Goal: Task Accomplishment & Management: Manage account settings

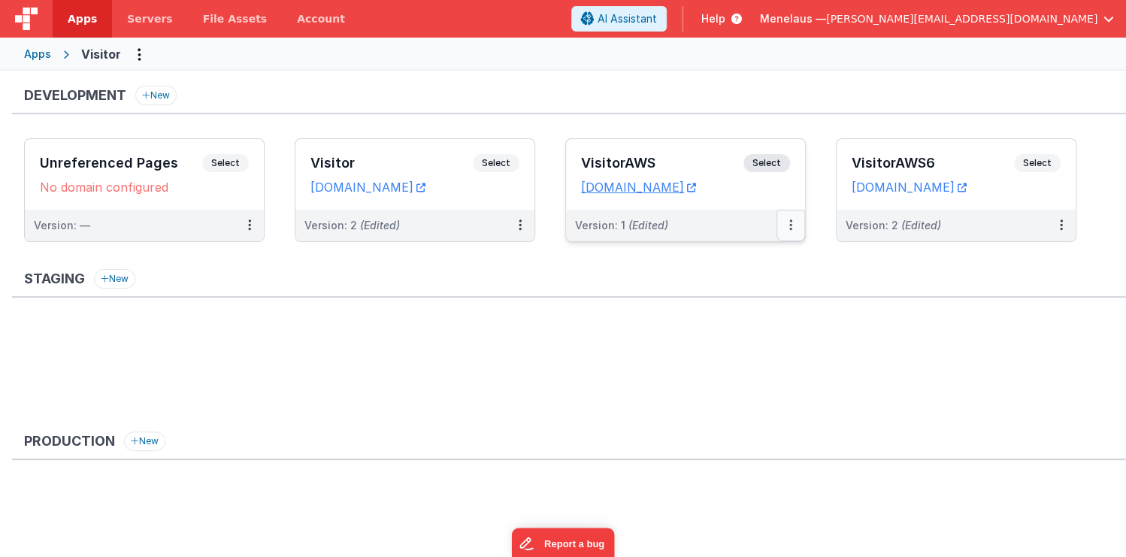
click at [790, 225] on icon at bounding box center [791, 225] width 3 height 1
click at [713, 258] on link "Edit" at bounding box center [739, 259] width 132 height 27
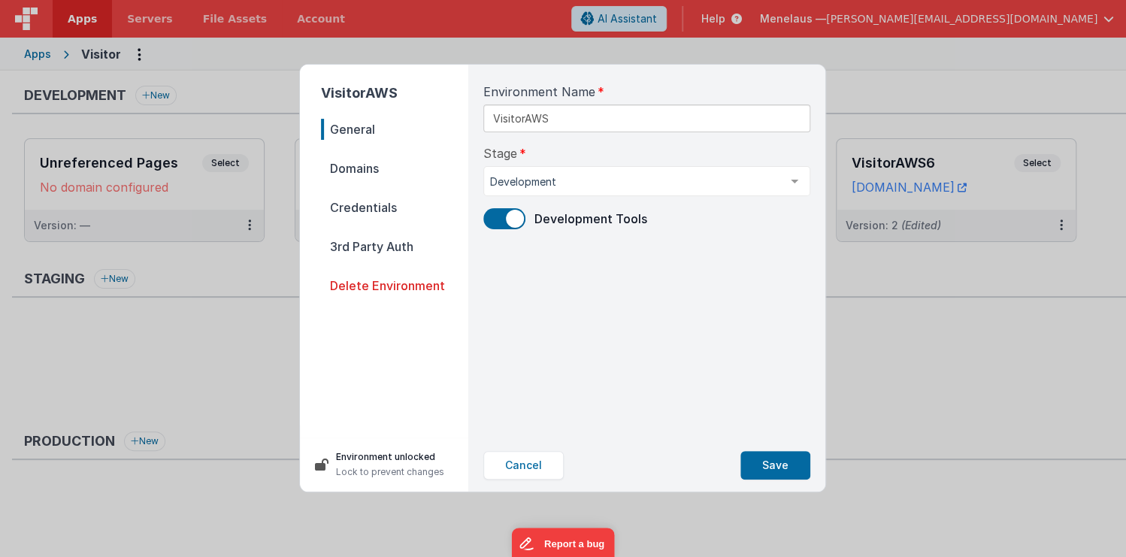
click at [373, 208] on span "Credentials" at bounding box center [394, 207] width 147 height 21
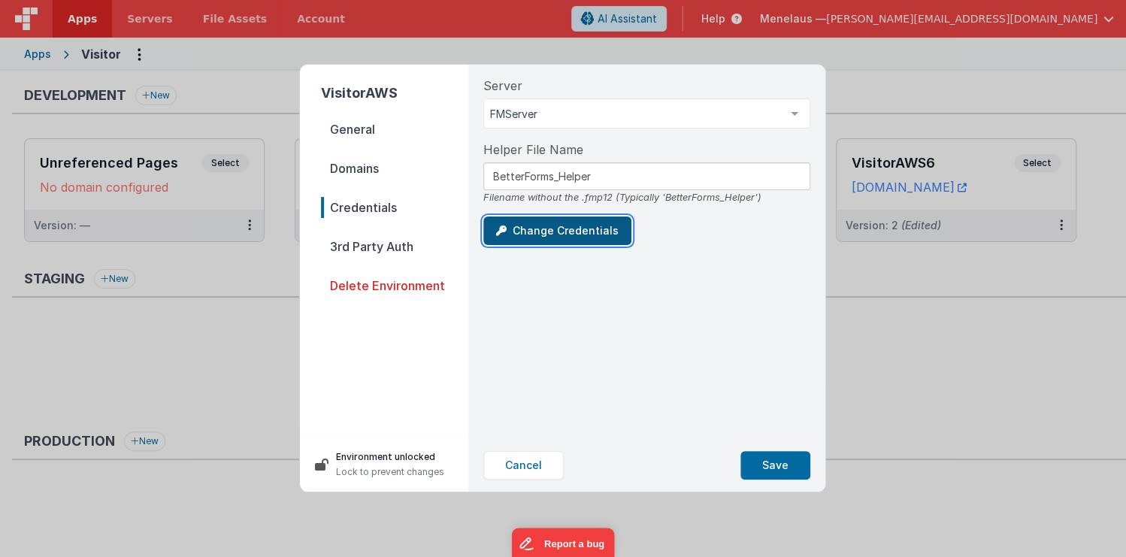
click at [563, 232] on button "Change Credentials" at bounding box center [557, 231] width 148 height 29
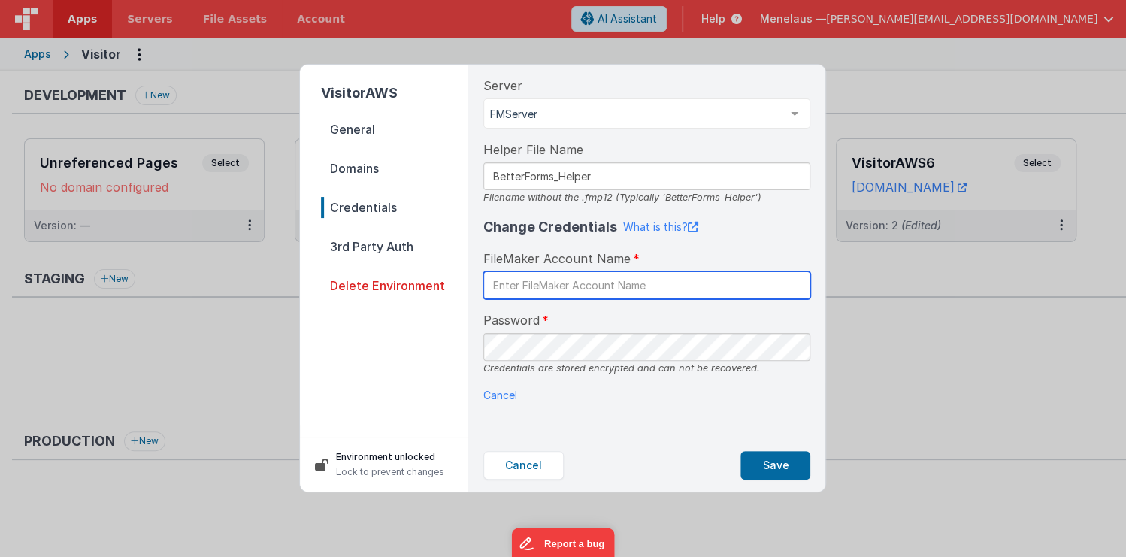
click at [578, 286] on input "text" at bounding box center [646, 285] width 327 height 28
click at [631, 277] on input "text" at bounding box center [646, 285] width 327 height 28
type input "BetterForms"
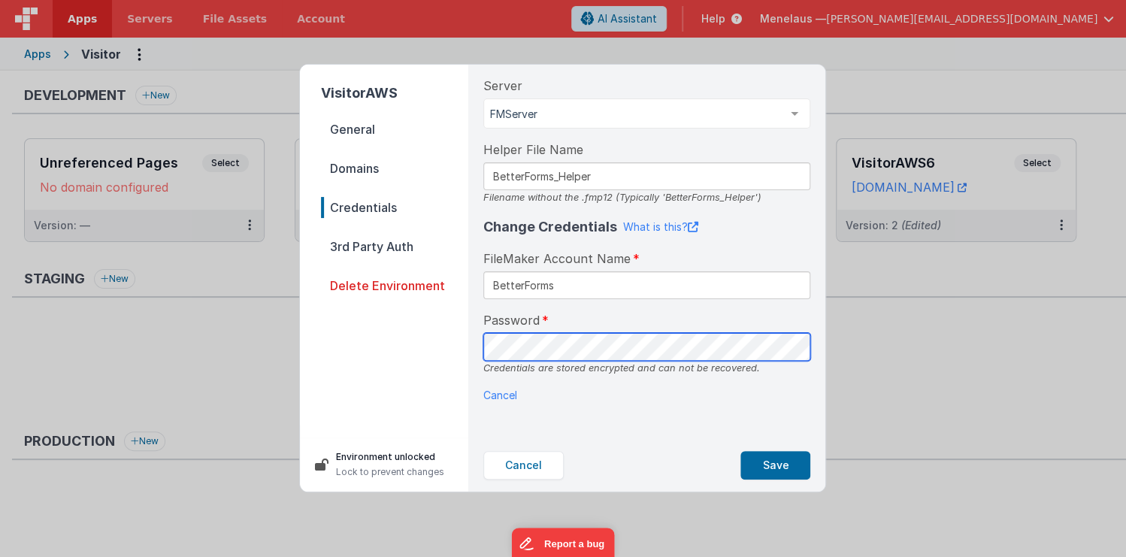
click at [477, 344] on div "Server FMServer aws4 FMServer AWS5 AWS7 List is empty. Helper File Name BetterF…" at bounding box center [646, 252] width 351 height 374
click at [783, 394] on p "Cancel" at bounding box center [646, 395] width 327 height 16
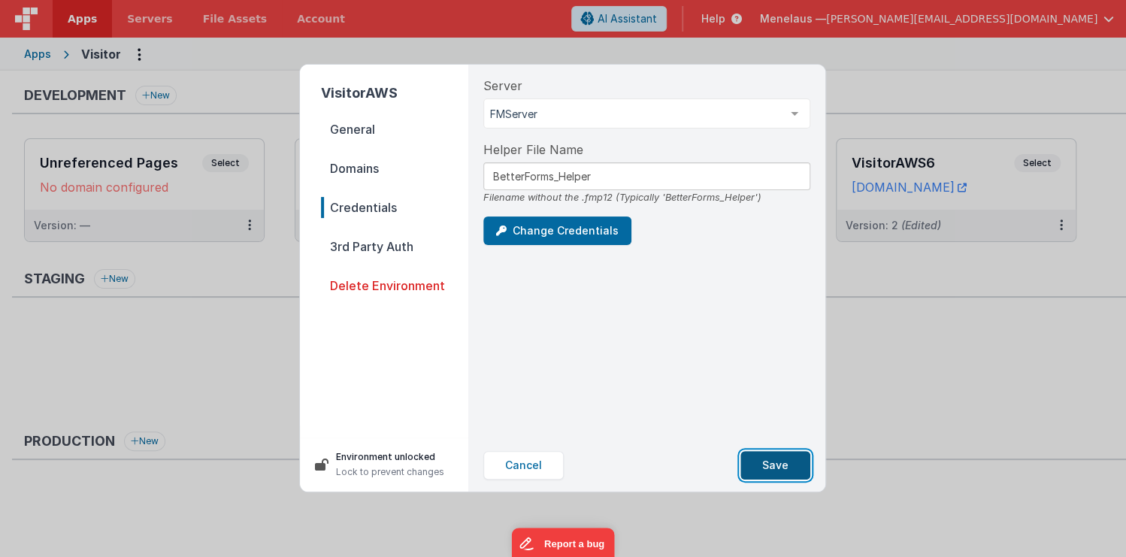
click at [786, 467] on button "Save" at bounding box center [776, 465] width 70 height 29
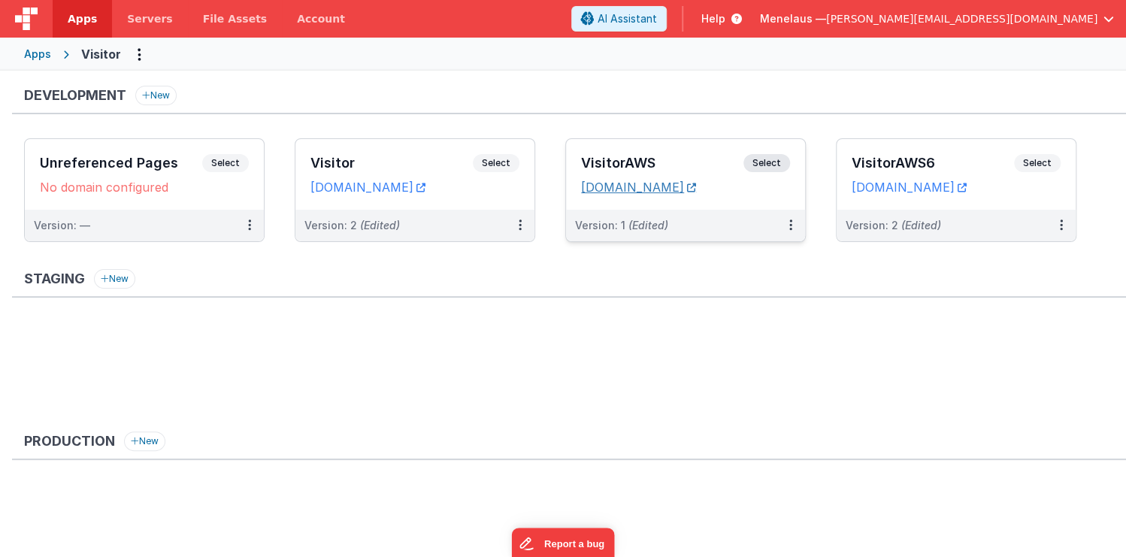
click at [696, 187] on icon at bounding box center [691, 187] width 9 height 1
click at [149, 23] on span "Servers" at bounding box center [149, 18] width 45 height 15
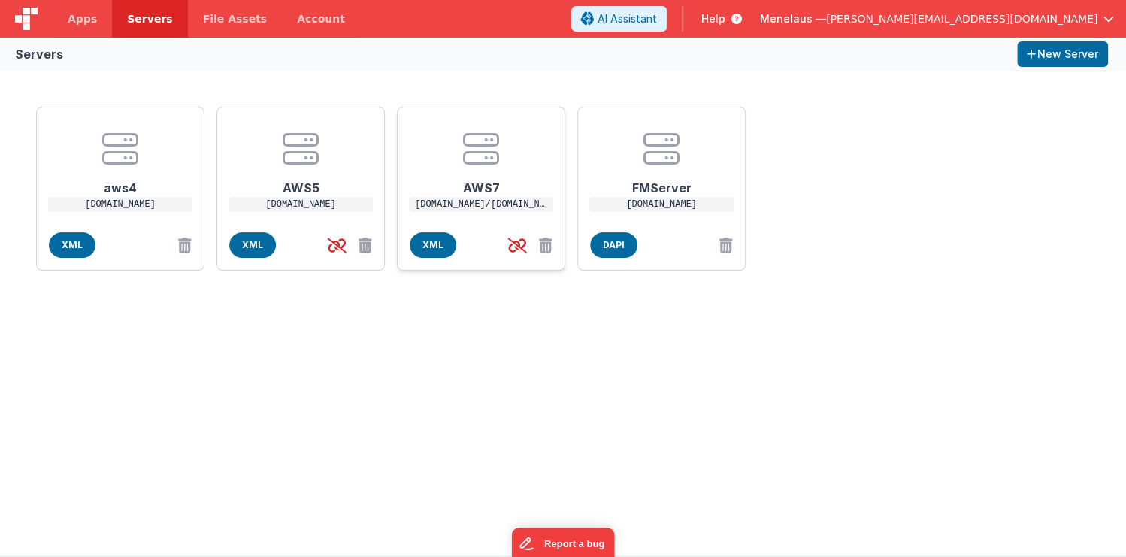
click at [480, 162] on icon at bounding box center [481, 149] width 36 height 36
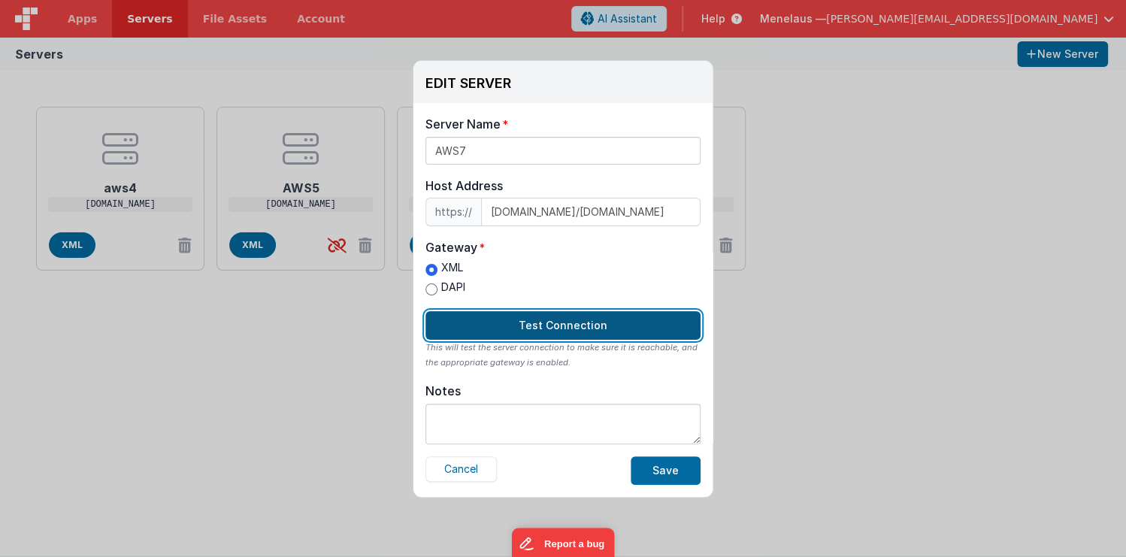
click at [573, 327] on button "Test Connection" at bounding box center [563, 325] width 275 height 29
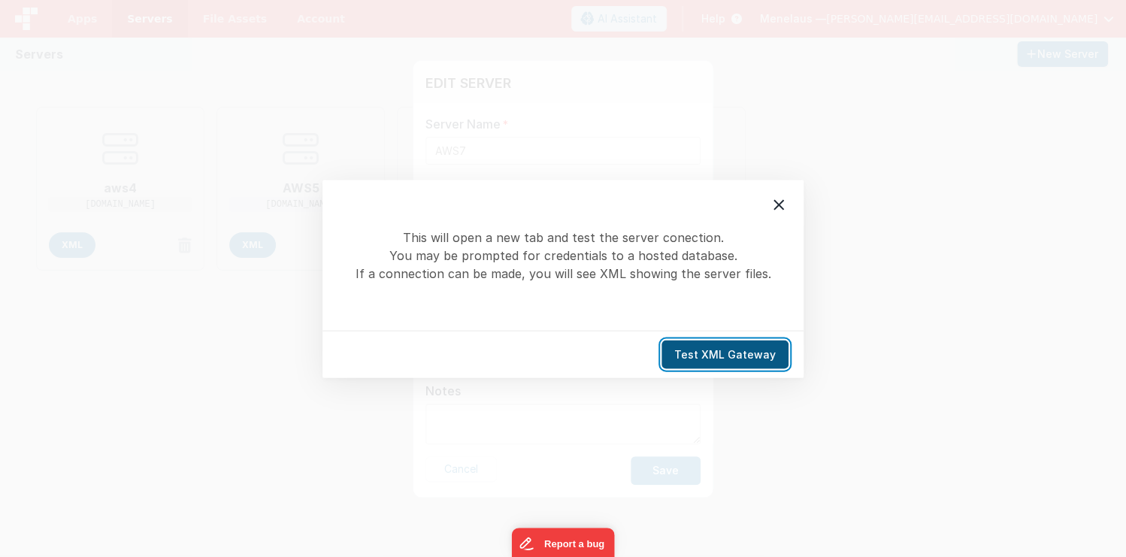
click at [732, 355] on button "Test XML Gateway" at bounding box center [725, 354] width 127 height 29
click at [781, 203] on icon at bounding box center [779, 204] width 11 height 11
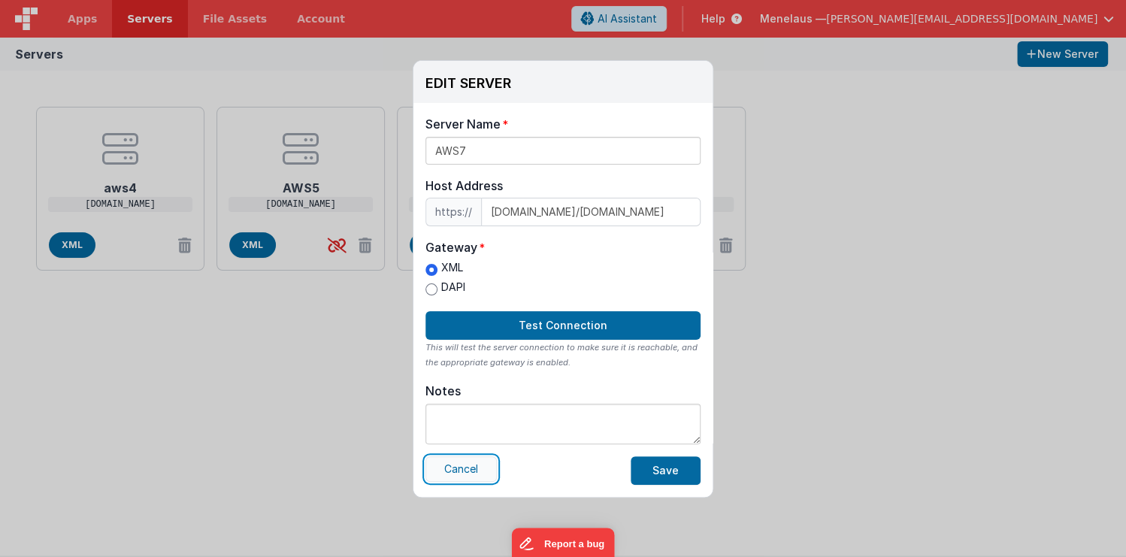
click at [464, 473] on button "Cancel" at bounding box center [461, 469] width 71 height 26
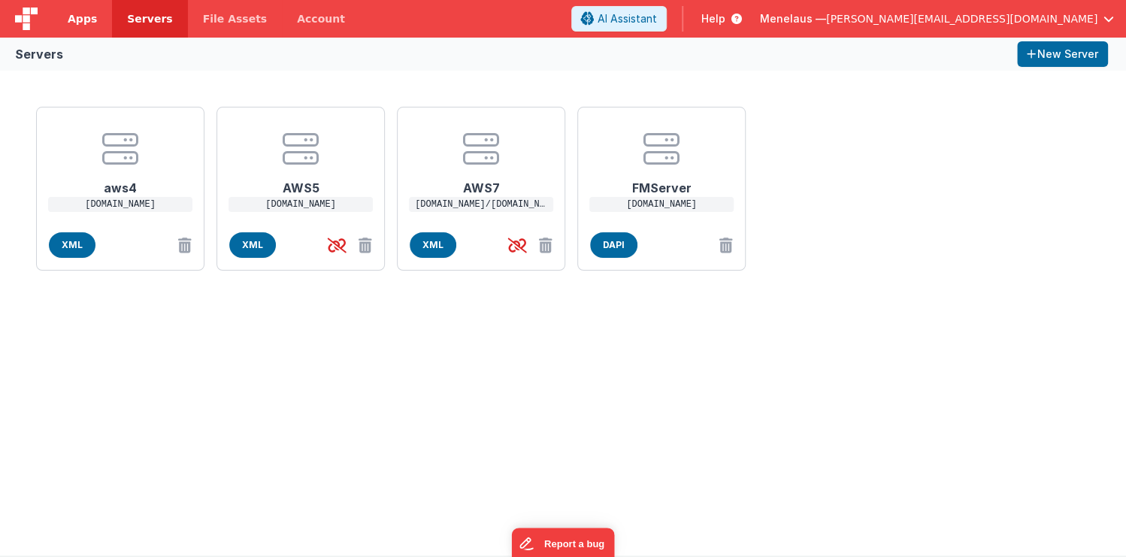
click at [105, 18] on link "Apps" at bounding box center [82, 19] width 59 height 38
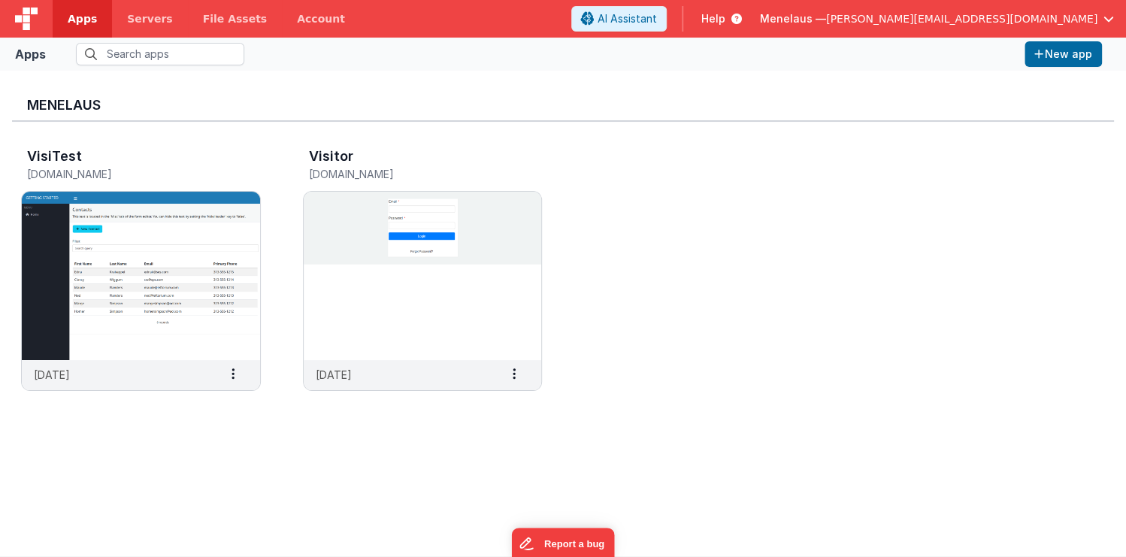
click at [85, 16] on span "Apps" at bounding box center [82, 18] width 29 height 15
click at [435, 304] on img at bounding box center [423, 276] width 238 height 168
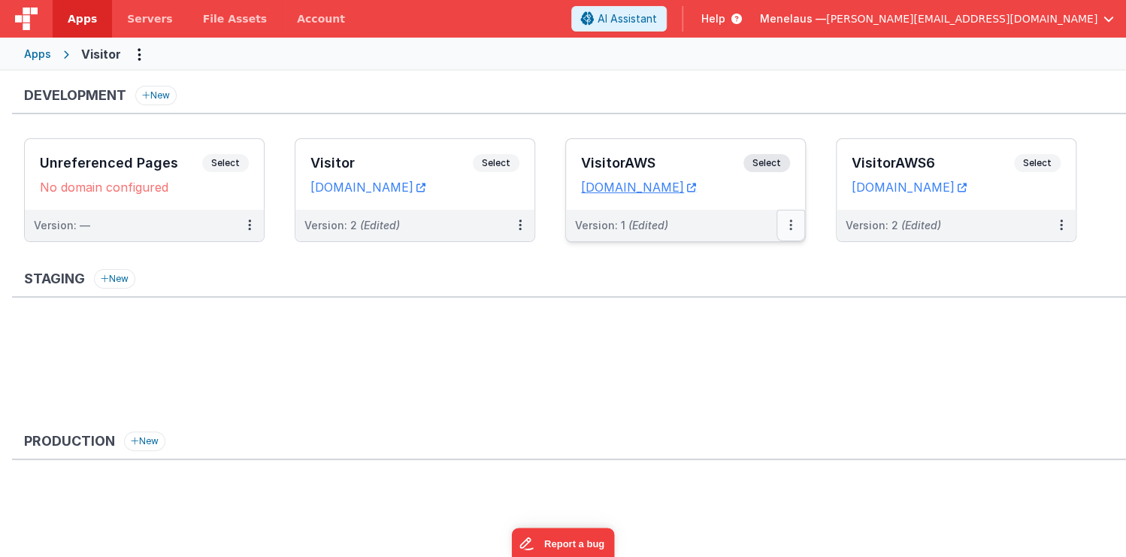
click at [790, 225] on icon at bounding box center [791, 225] width 3 height 1
click at [720, 257] on link "Edit" at bounding box center [739, 259] width 132 height 27
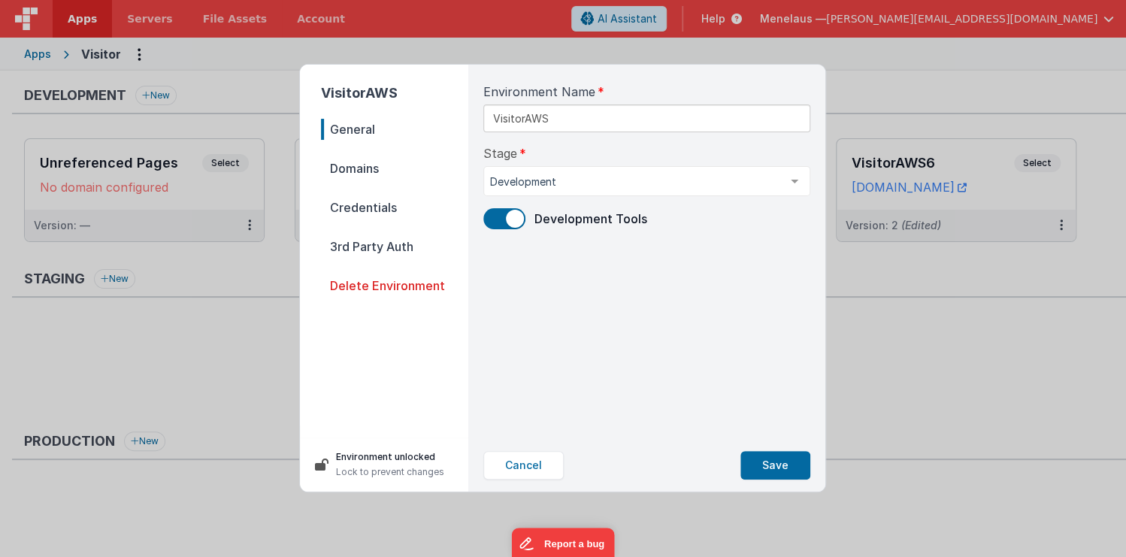
click at [362, 163] on span "Domains" at bounding box center [394, 168] width 147 height 21
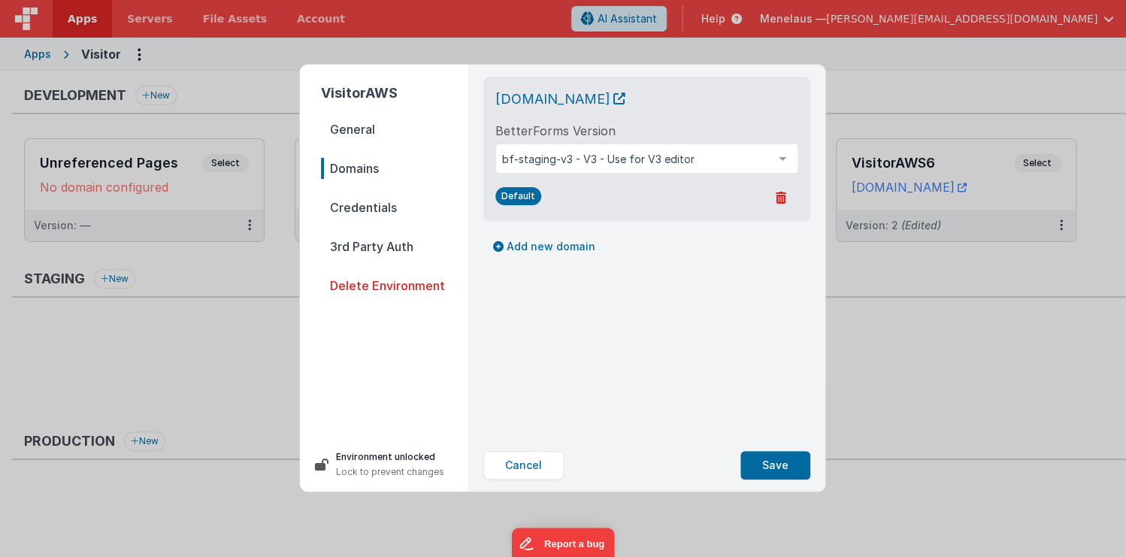
click at [366, 207] on span "Credentials" at bounding box center [394, 207] width 147 height 21
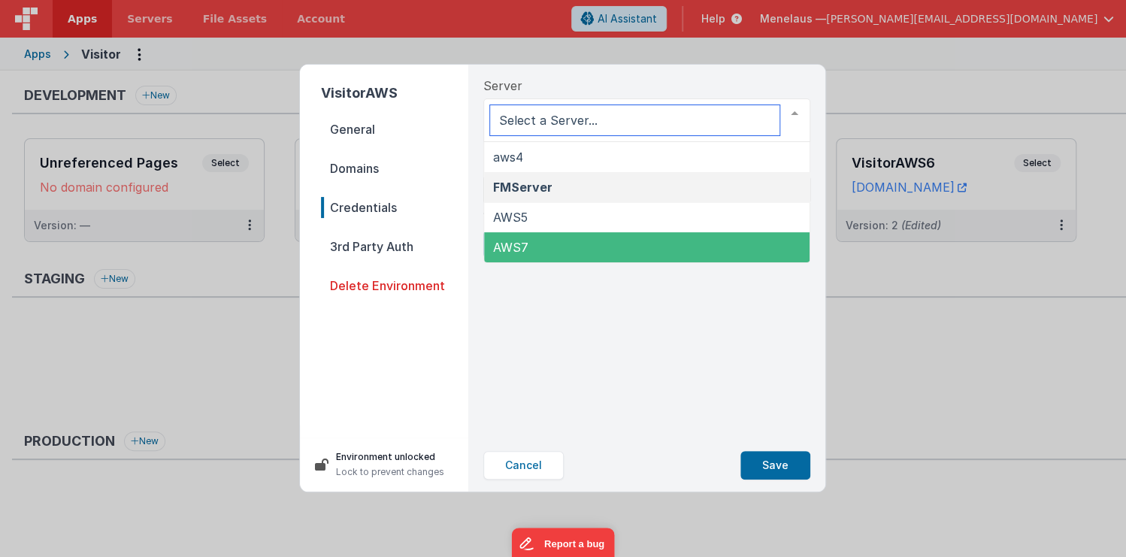
click at [599, 235] on span "AWS7" at bounding box center [647, 247] width 326 height 30
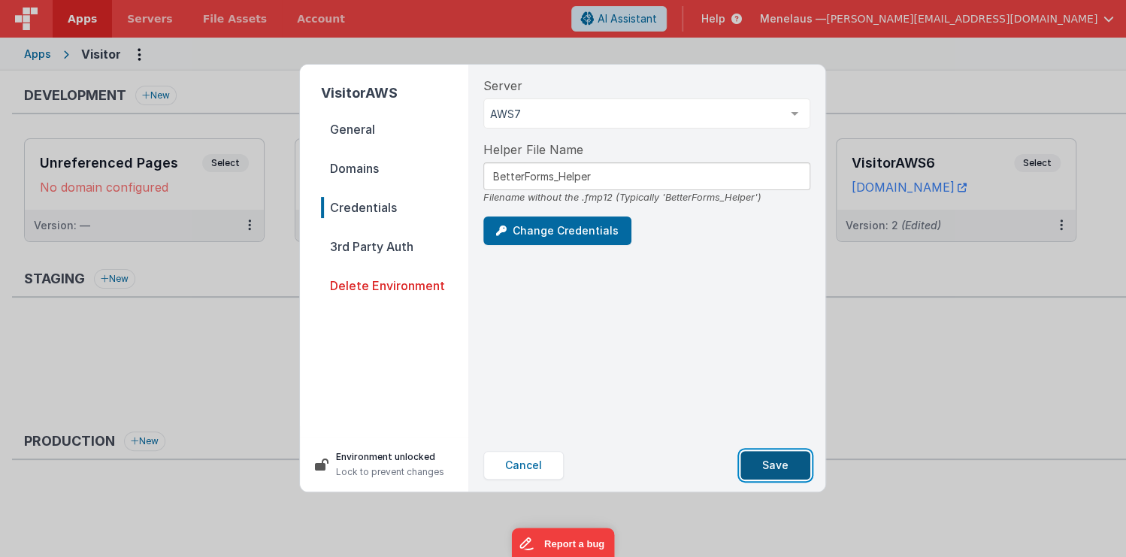
click at [788, 465] on button "Save" at bounding box center [776, 465] width 70 height 29
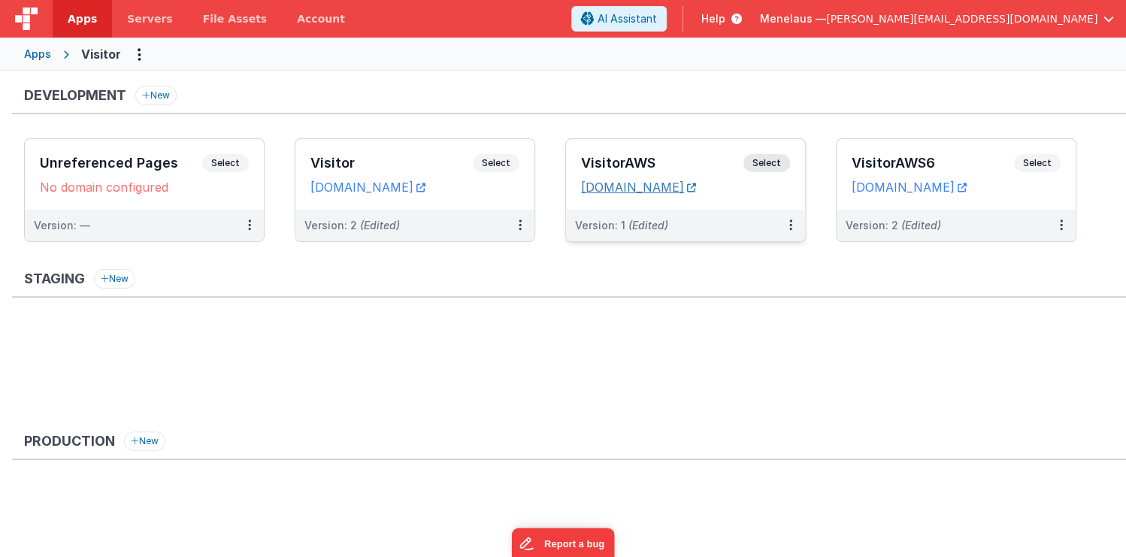
click at [696, 187] on icon at bounding box center [691, 187] width 9 height 1
click at [788, 223] on button at bounding box center [791, 226] width 29 height 32
click at [703, 254] on link "Edit" at bounding box center [739, 259] width 132 height 27
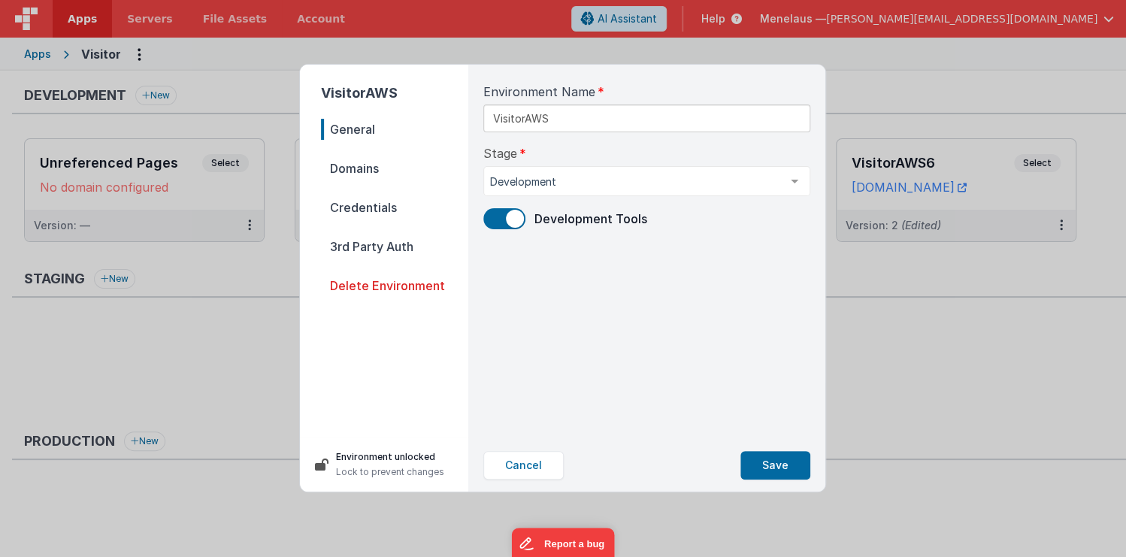
click at [346, 168] on span "Domains" at bounding box center [394, 168] width 147 height 21
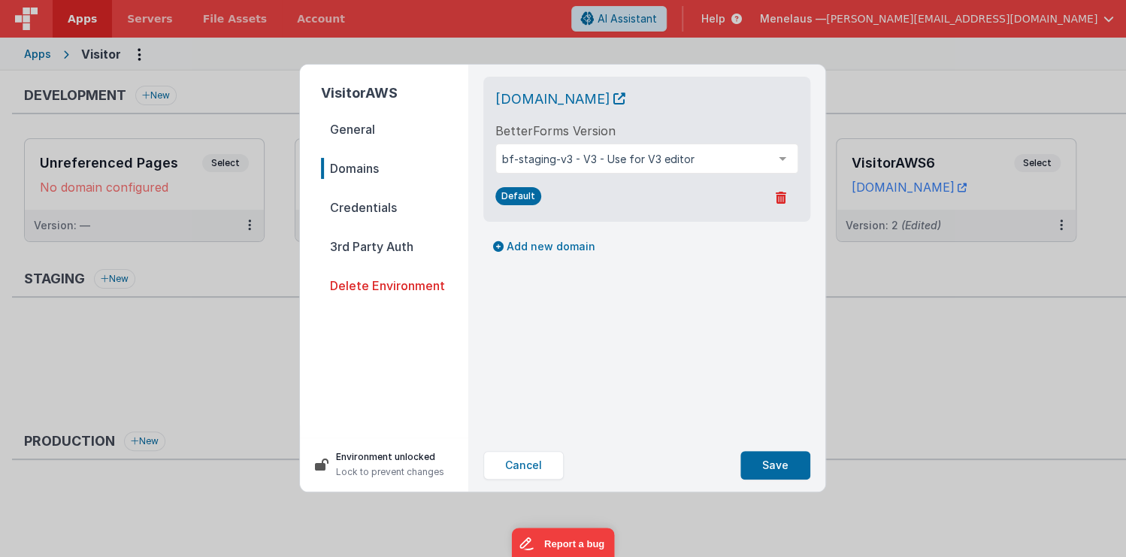
click at [352, 205] on span "Credentials" at bounding box center [394, 207] width 147 height 21
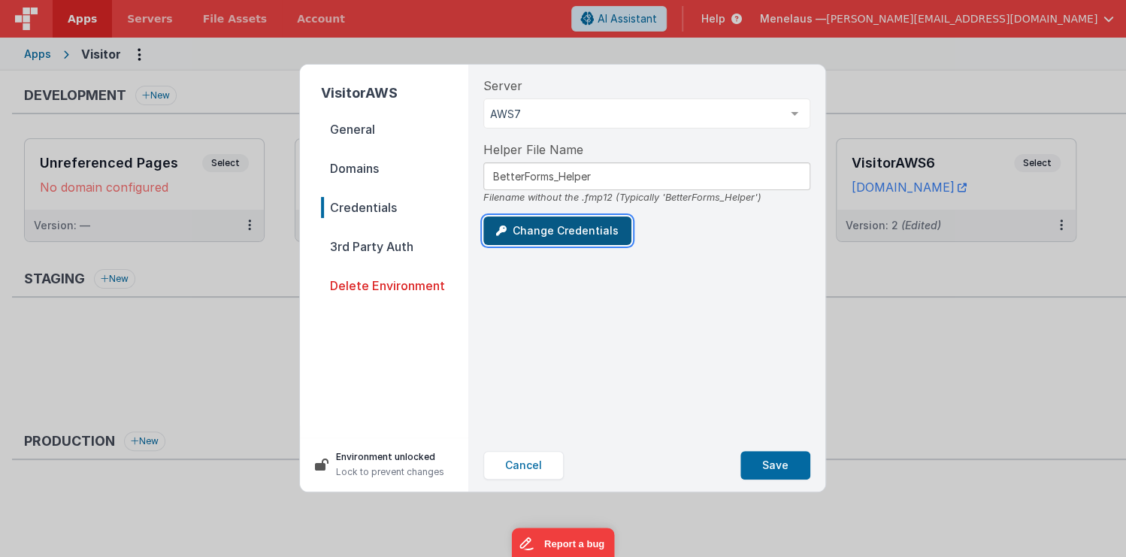
click at [550, 229] on button "Change Credentials" at bounding box center [557, 231] width 148 height 29
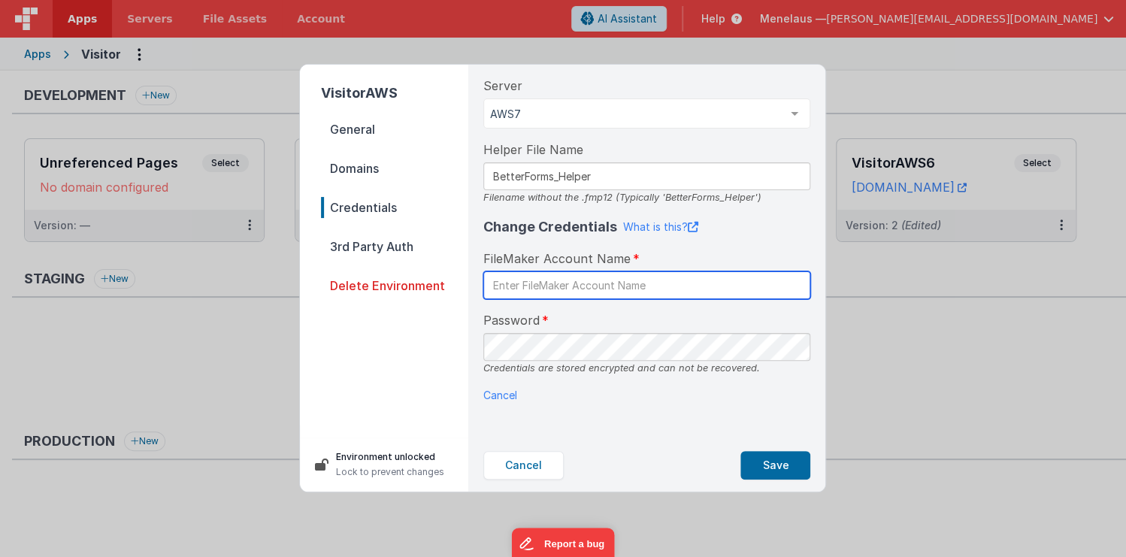
click at [586, 284] on input "text" at bounding box center [646, 285] width 327 height 28
type input "BetterForms"
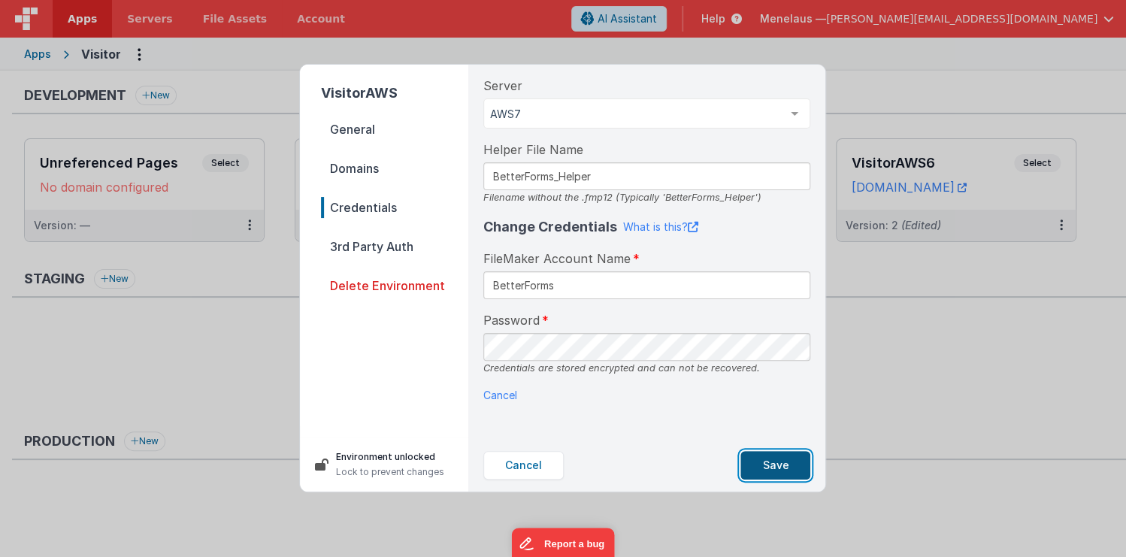
click at [779, 462] on button "Save" at bounding box center [776, 465] width 70 height 29
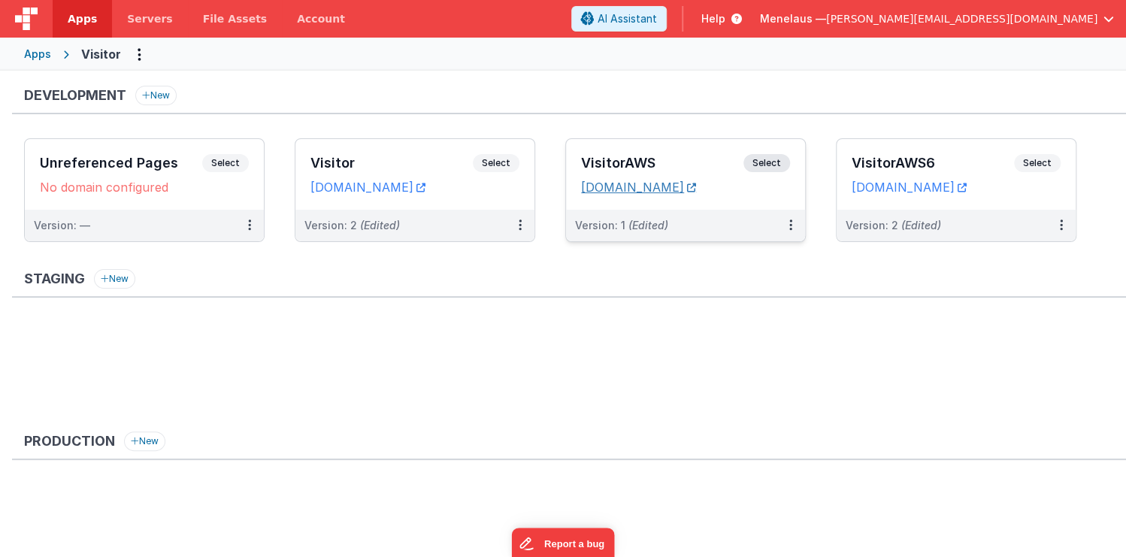
click at [696, 184] on link "[DOMAIN_NAME]" at bounding box center [638, 187] width 115 height 15
click at [792, 226] on icon at bounding box center [791, 225] width 3 height 1
click at [713, 259] on link "Edit" at bounding box center [739, 259] width 132 height 27
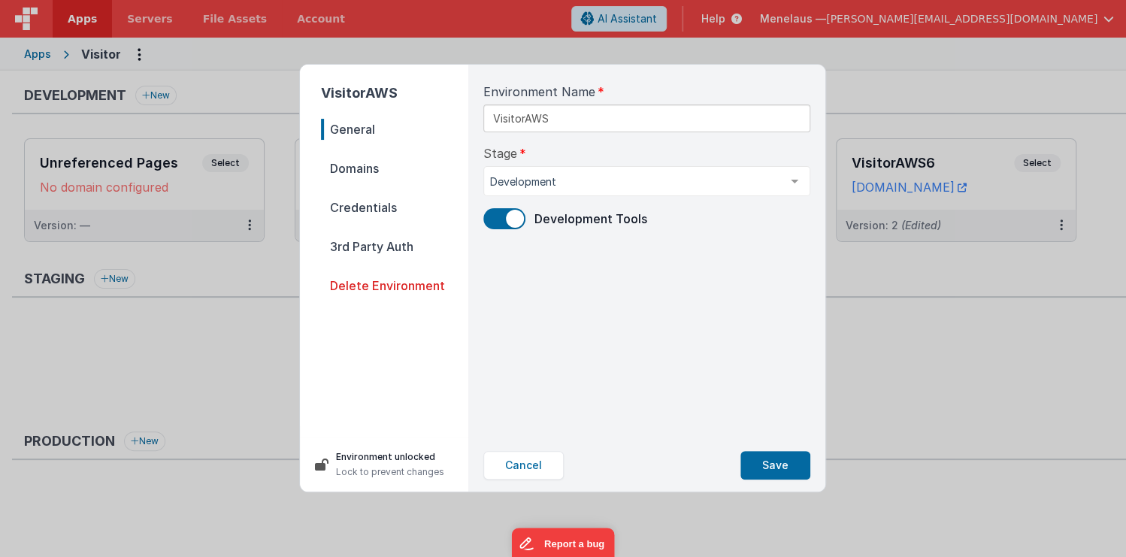
click at [362, 207] on span "Credentials" at bounding box center [394, 207] width 147 height 21
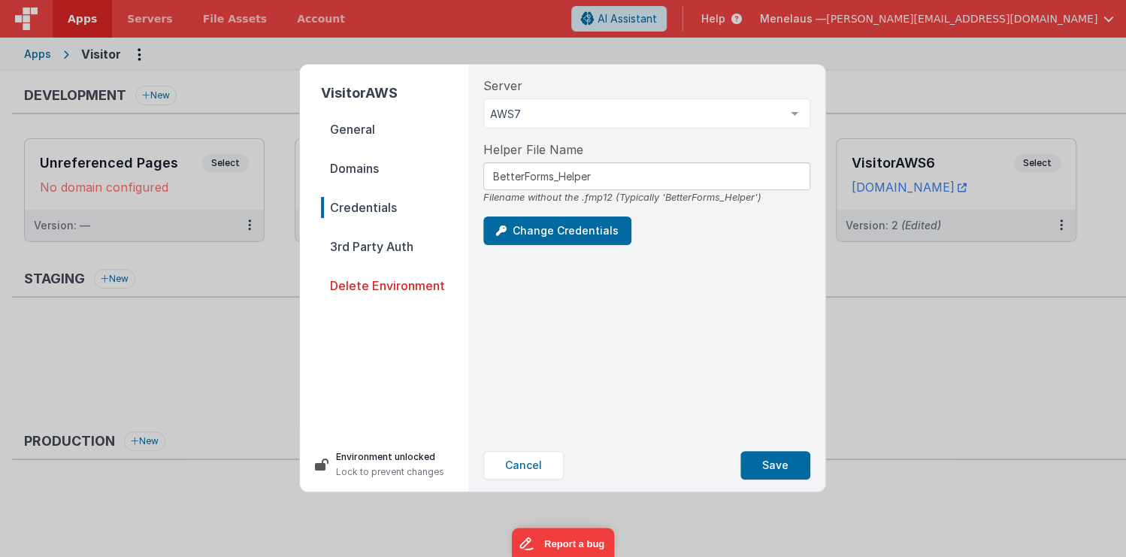
click at [968, 379] on div "VisitorAWS General Domains Credentials 3rd Party Auth Delete Environment Enviro…" at bounding box center [563, 278] width 1126 height 557
drag, startPoint x: 530, startPoint y: 471, endPoint x: 544, endPoint y: 450, distance: 26.1
click at [529, 471] on button "Cancel" at bounding box center [523, 465] width 80 height 29
